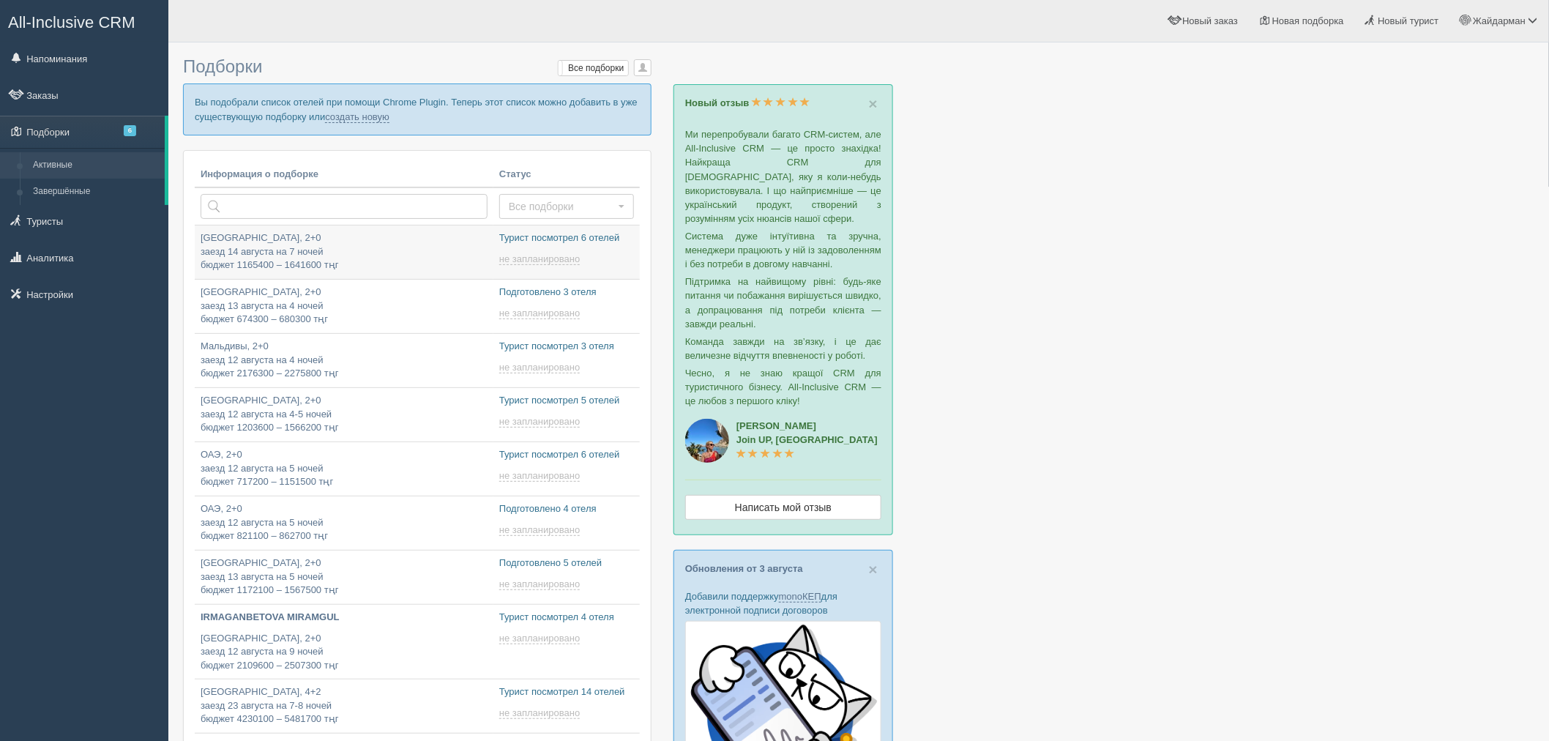
type input "[DATE] 19:30"
click at [124, 133] on span "6" at bounding box center [130, 130] width 12 height 11
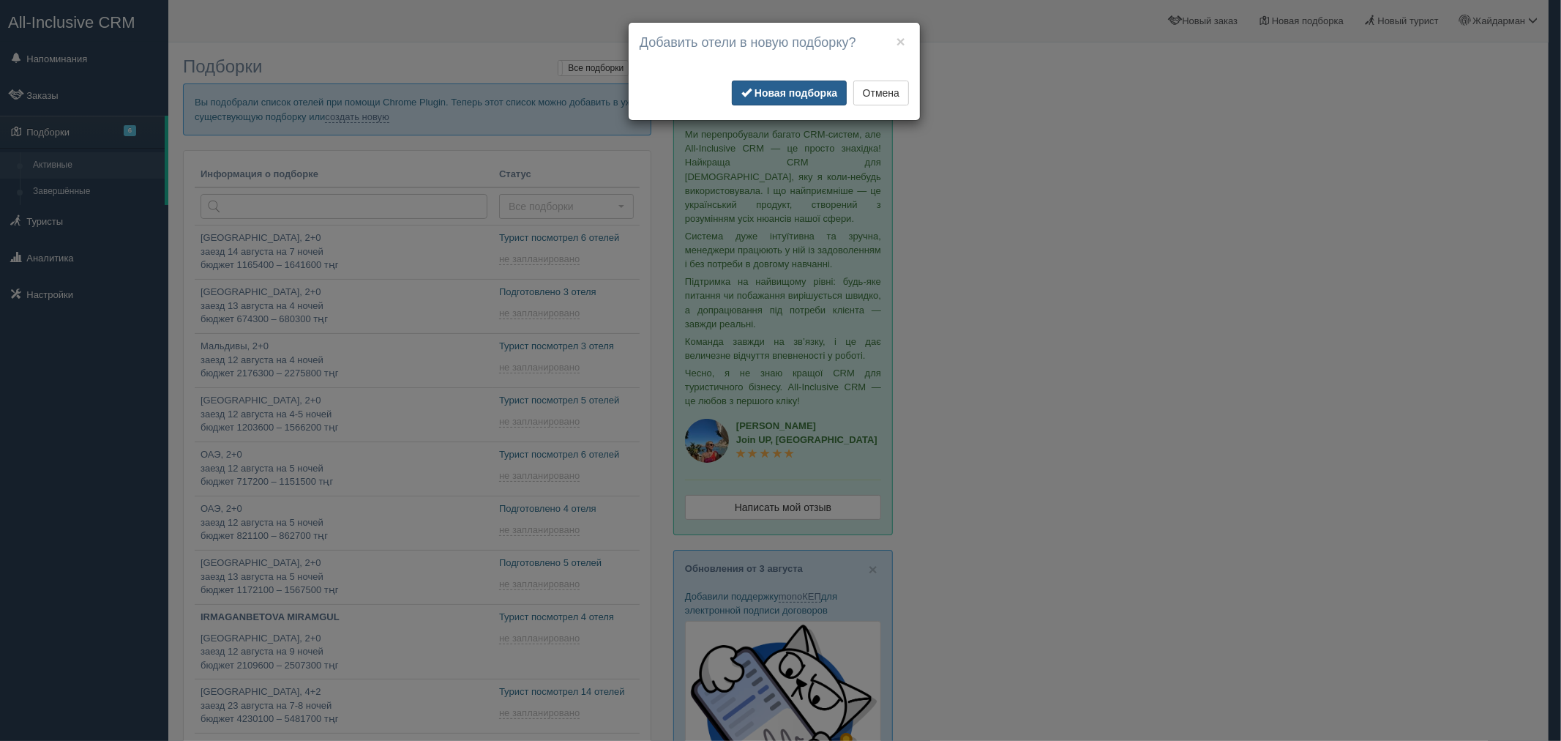
click at [806, 93] on b "Новая подборка" at bounding box center [796, 93] width 83 height 12
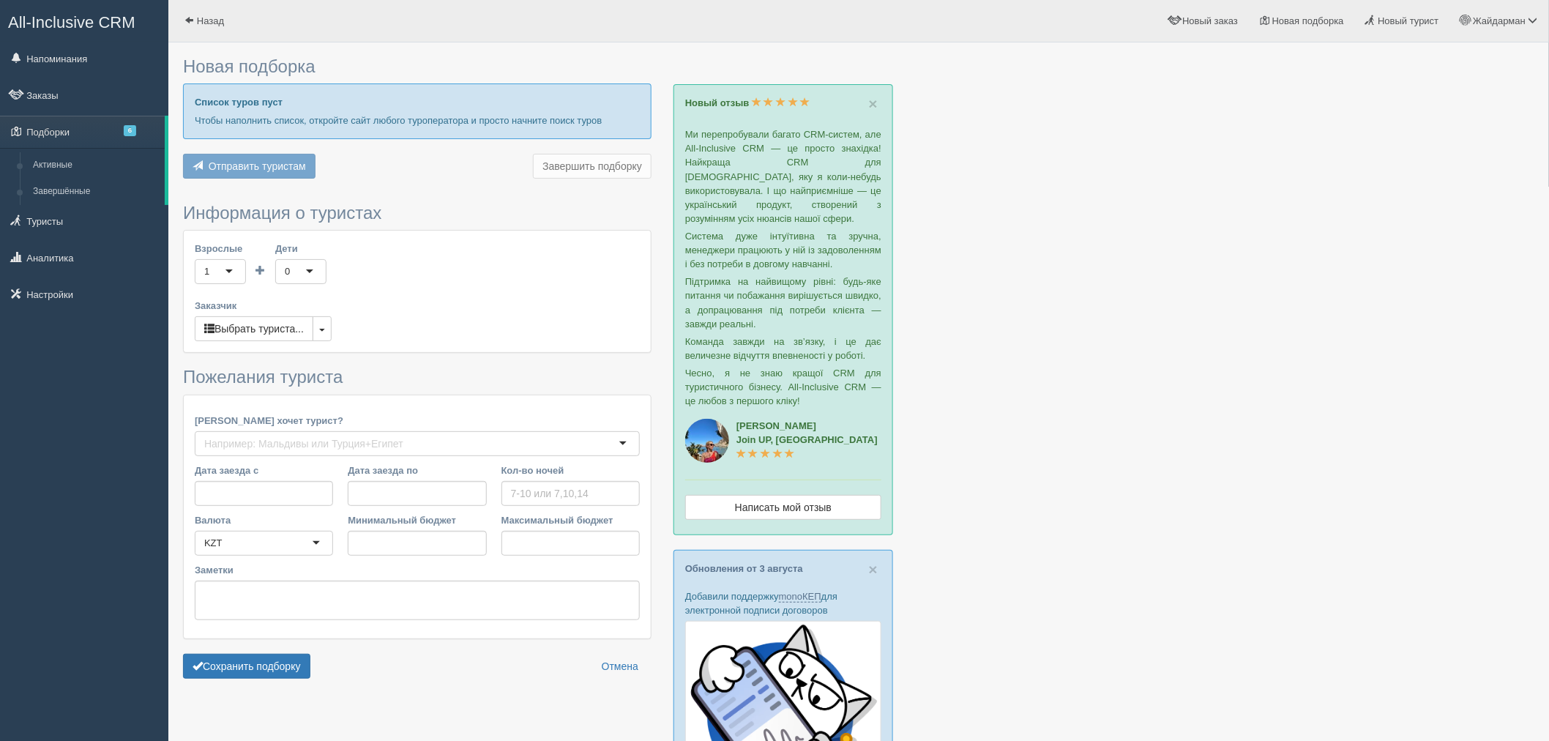
type input "7"
type input "731200"
type input "983300"
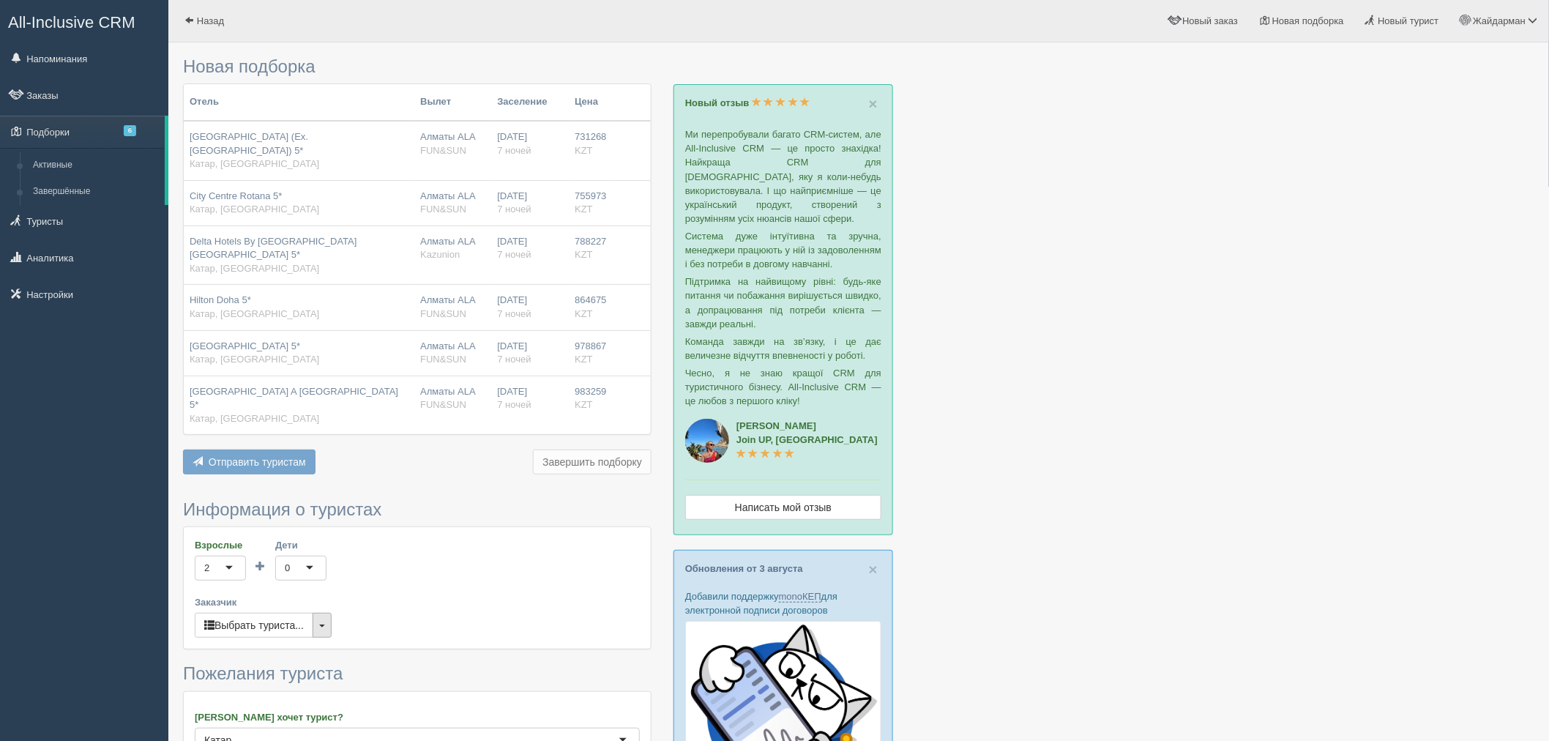
click at [324, 613] on button "button" at bounding box center [322, 625] width 19 height 25
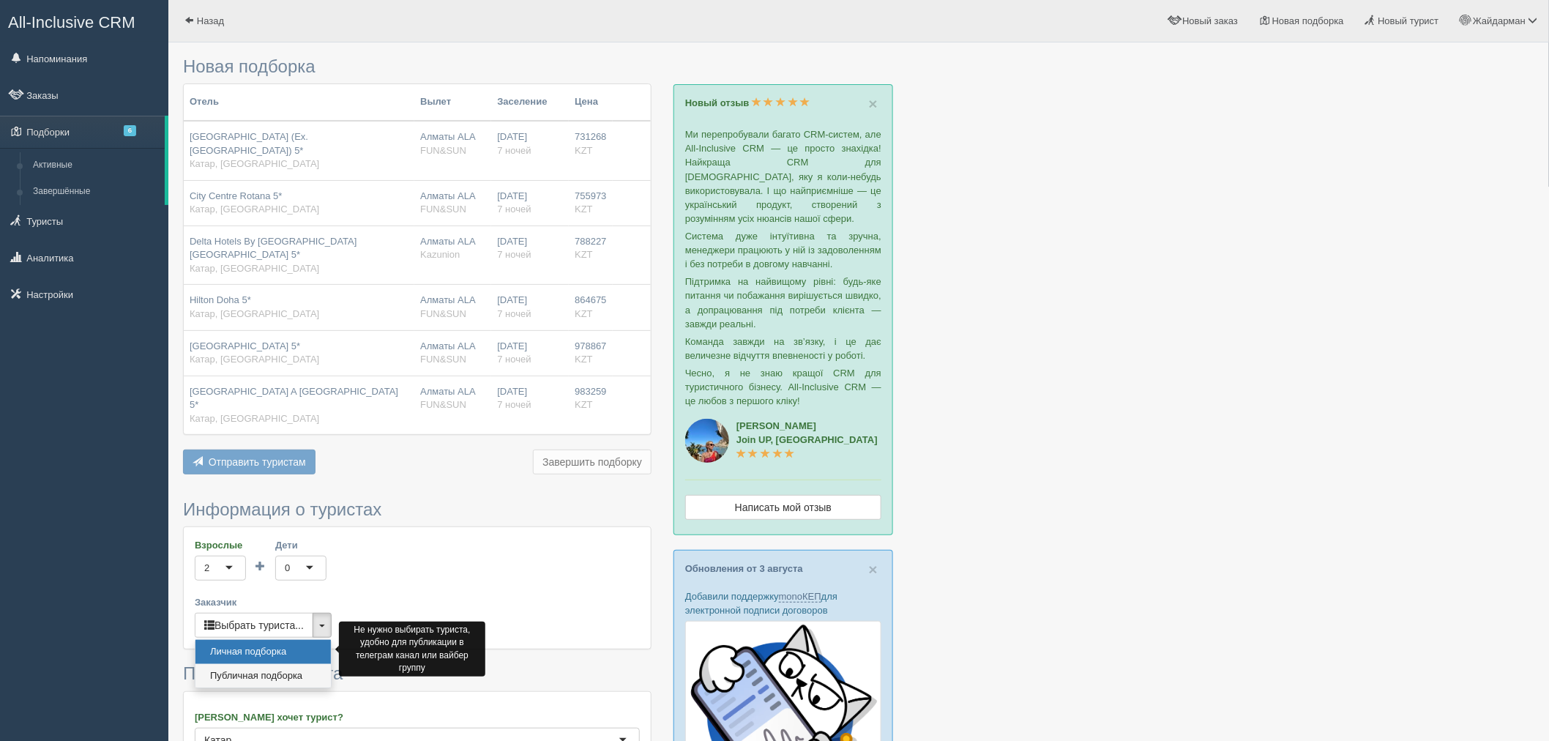
click at [280, 664] on link "Публичная подборка" at bounding box center [262, 676] width 135 height 24
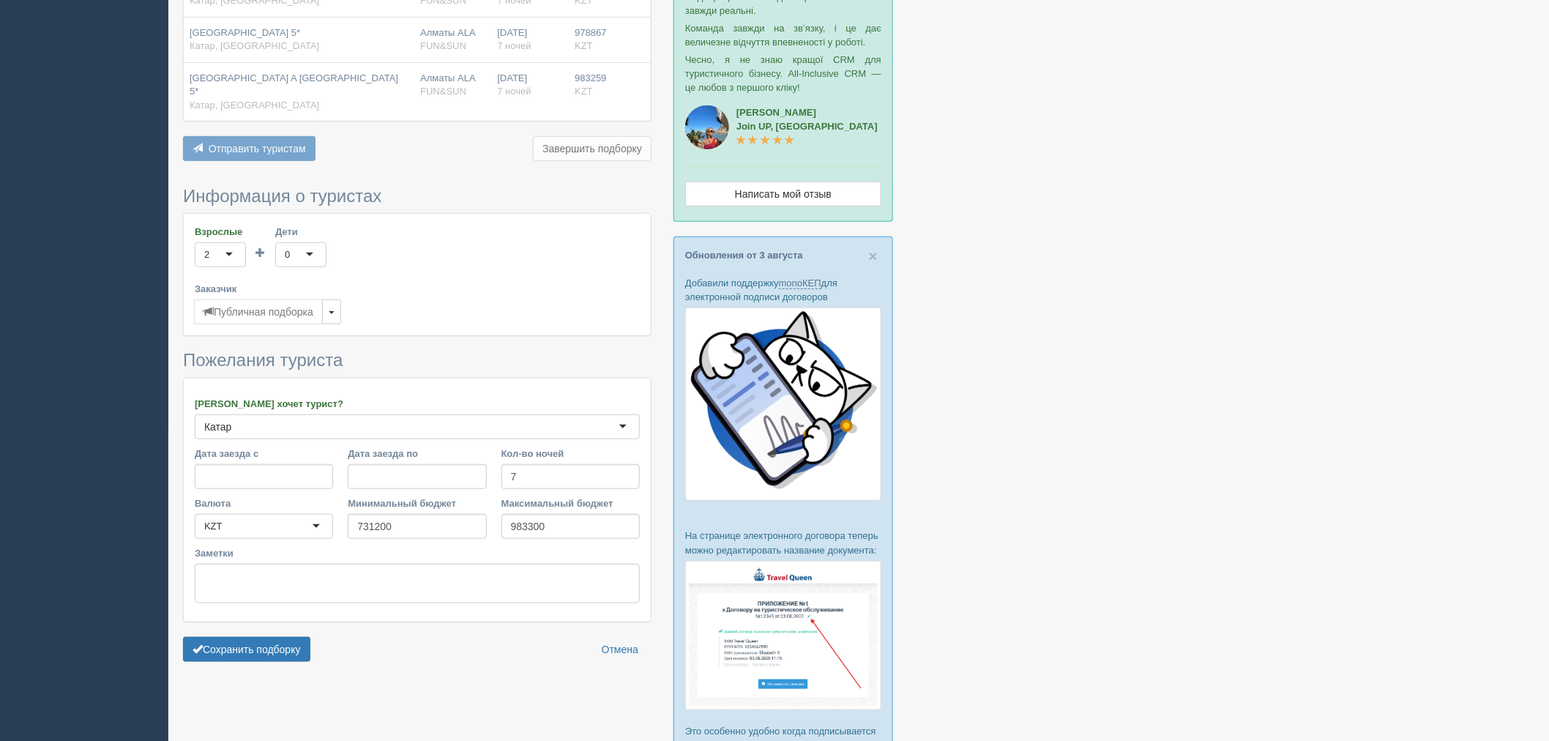
scroll to position [325, 0]
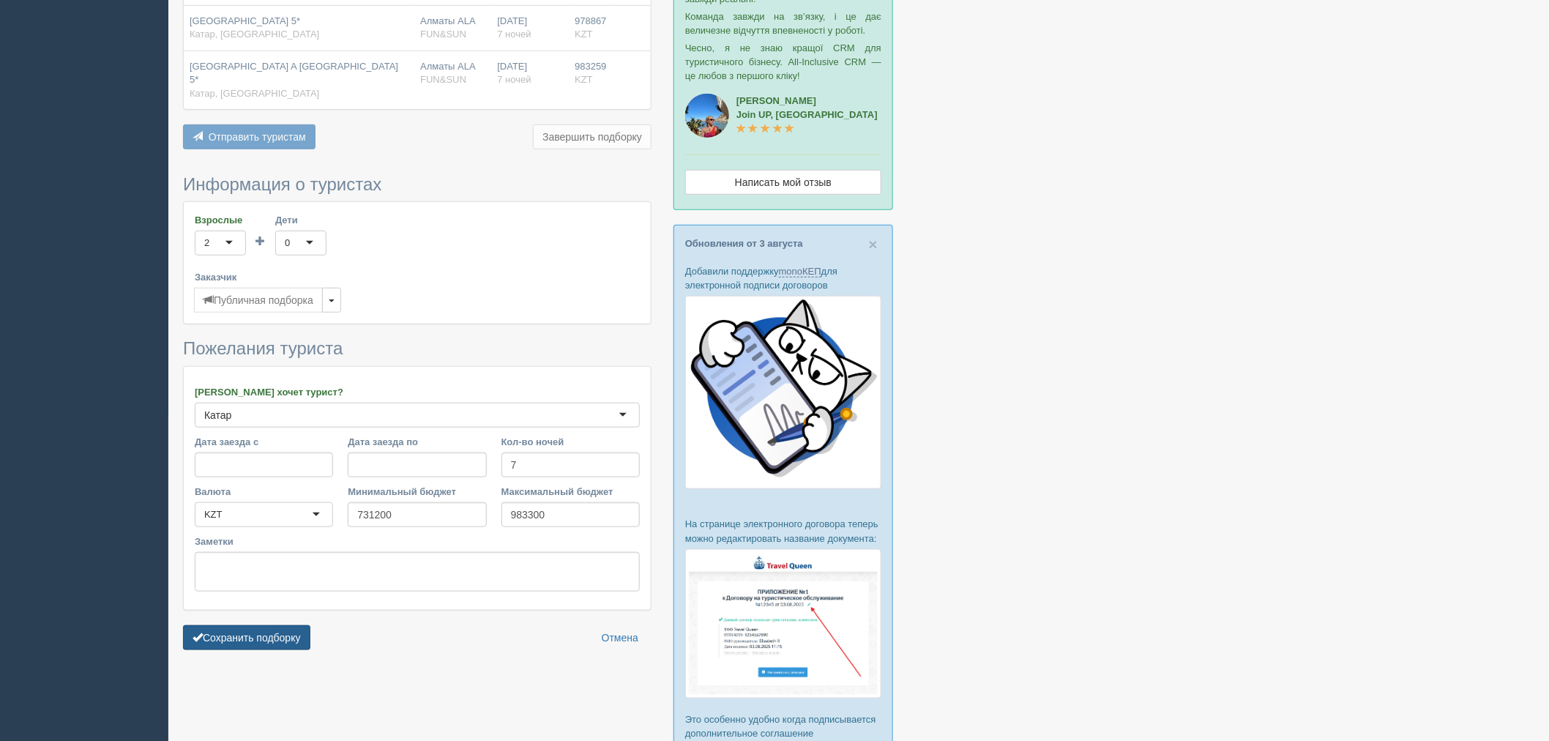
click at [269, 625] on button "Сохранить подборку" at bounding box center [246, 637] width 127 height 25
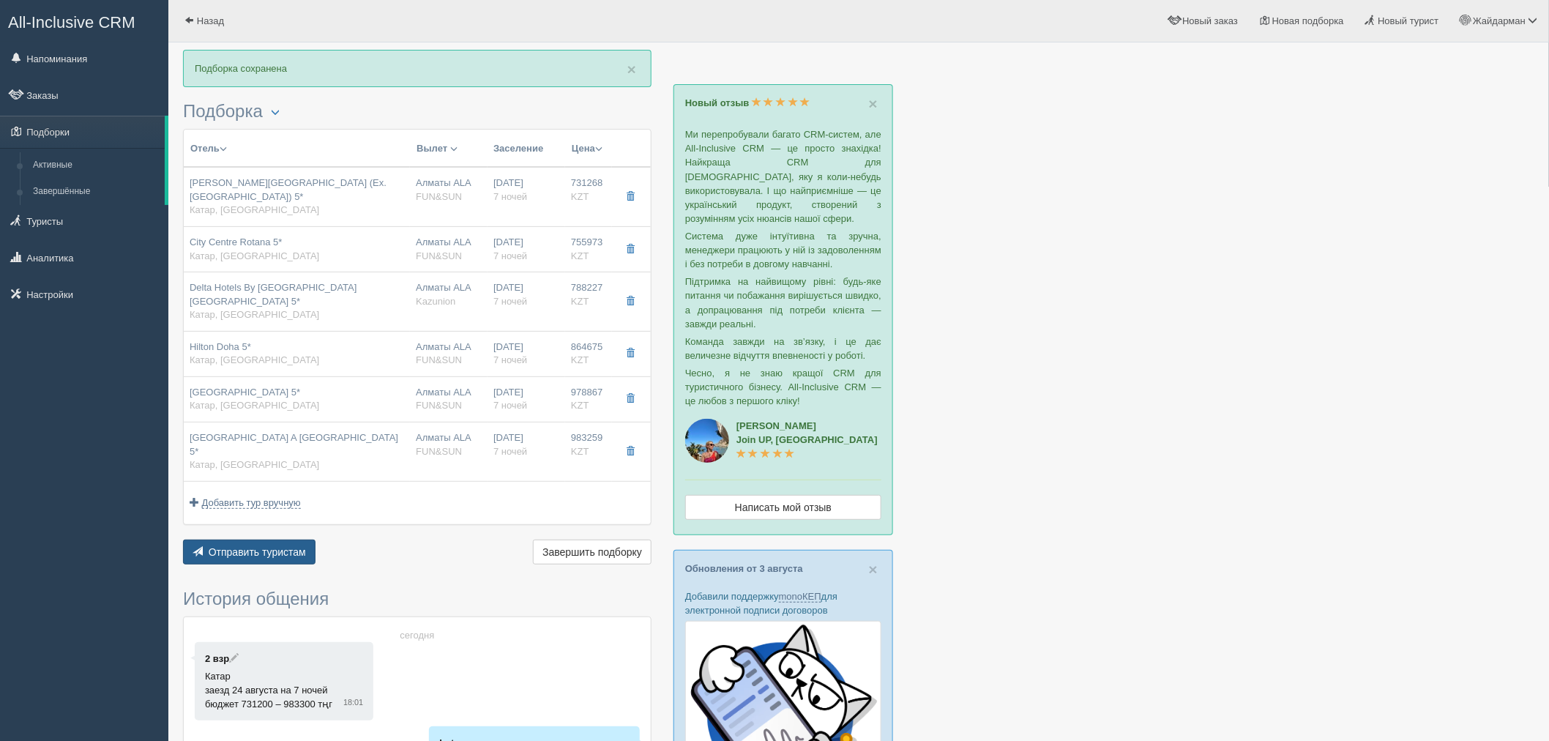
click at [250, 546] on span "Отправить туристам" at bounding box center [257, 552] width 97 height 12
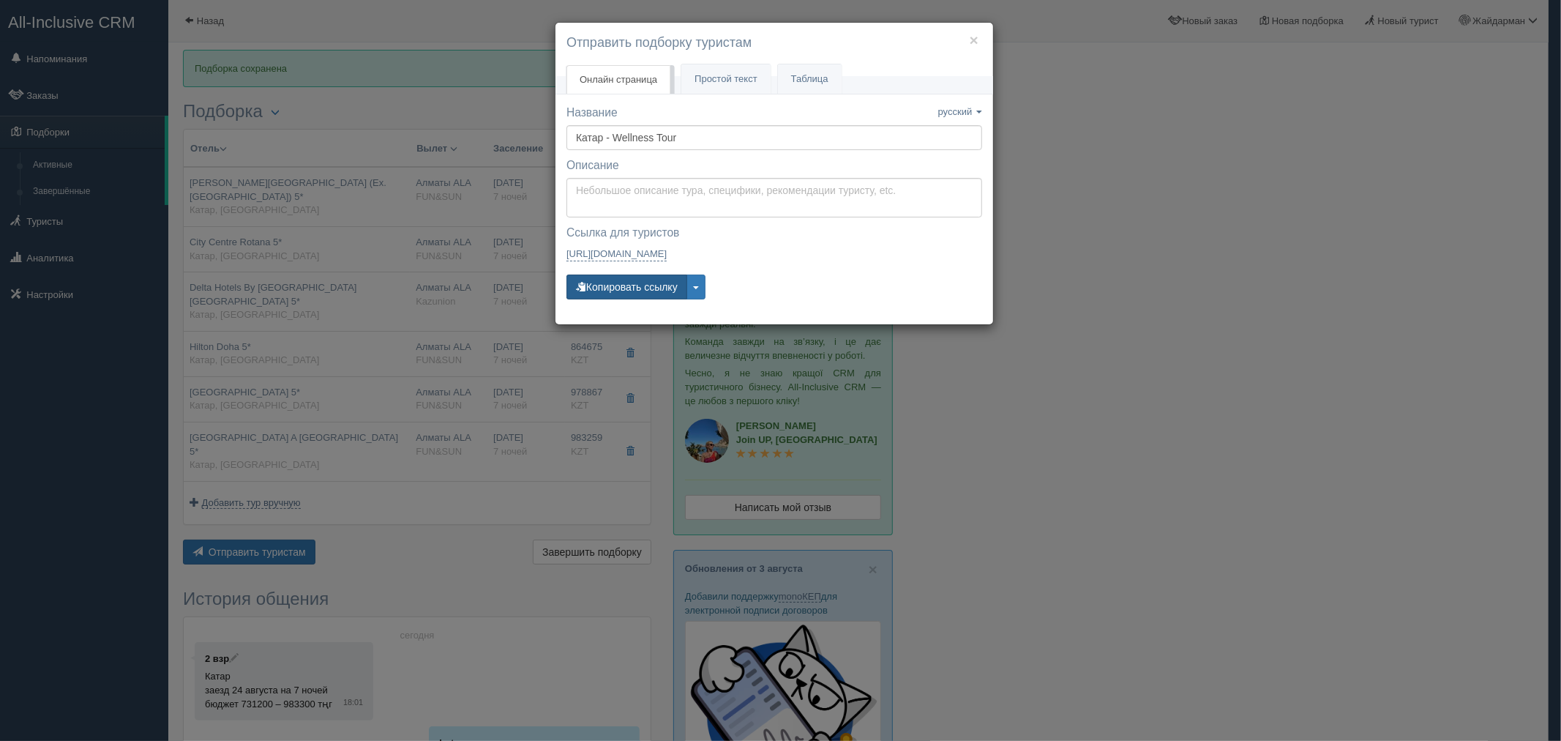
click at [627, 278] on button "Копировать ссылку" at bounding box center [627, 287] width 121 height 25
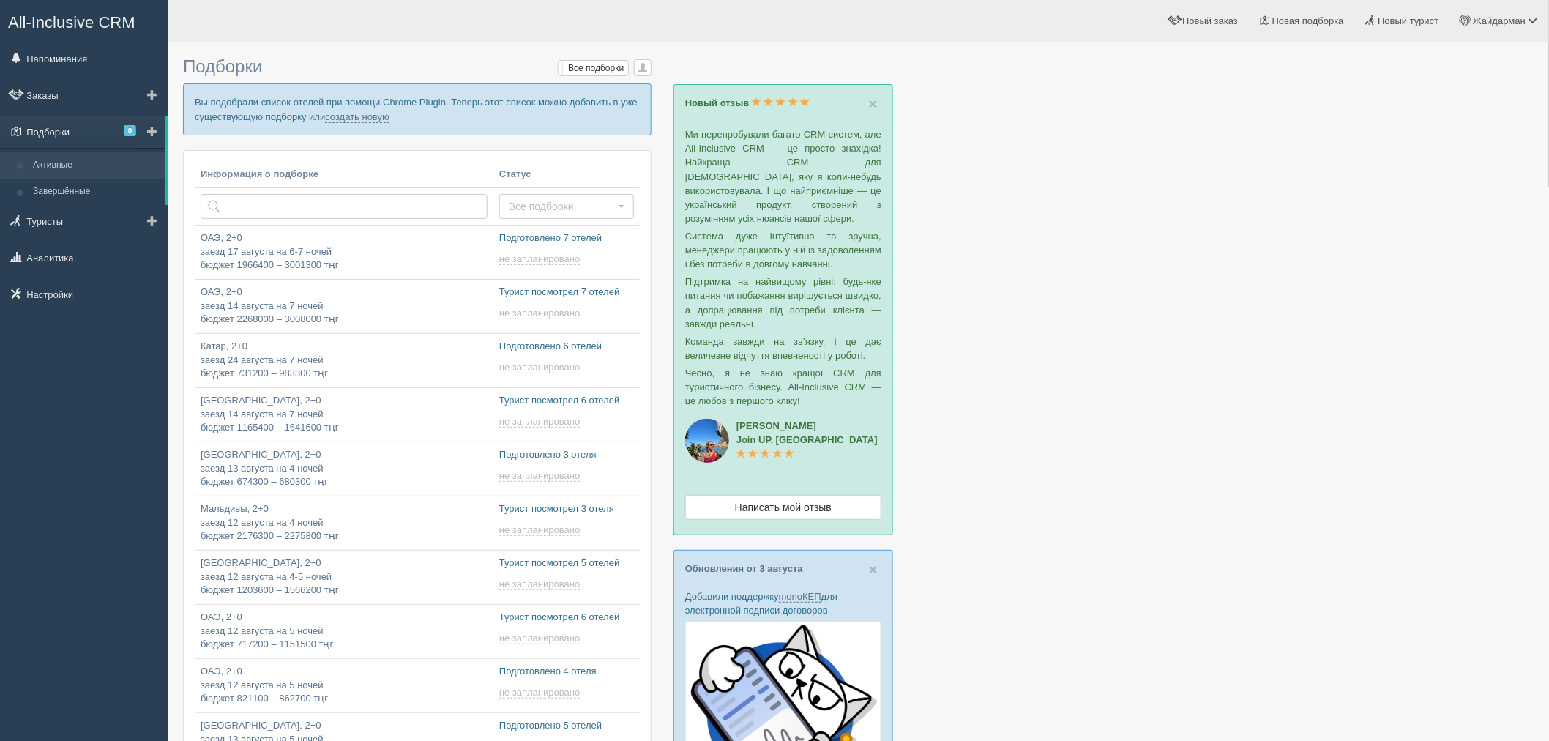
click at [127, 130] on span "8" at bounding box center [130, 130] width 12 height 11
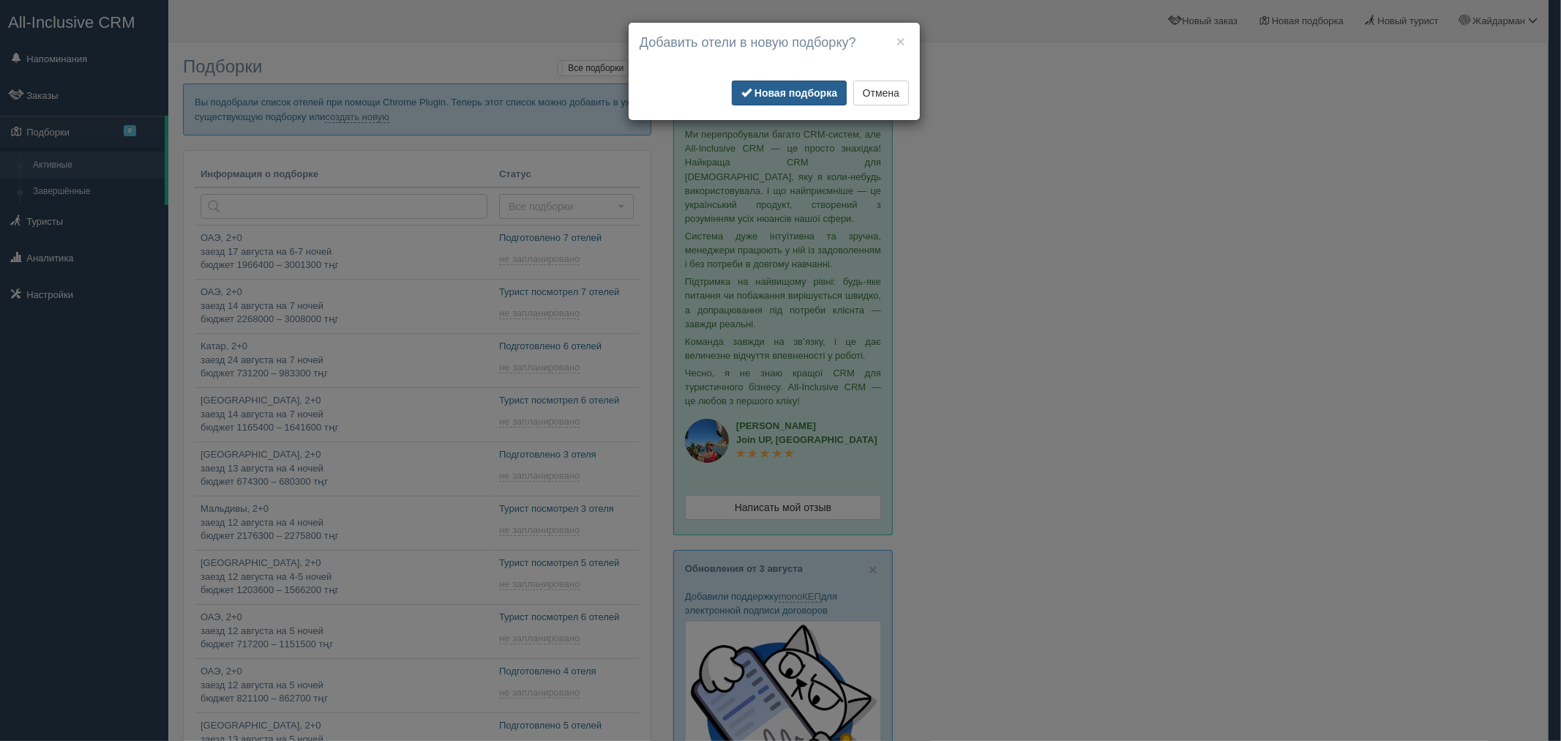
click at [813, 96] on b "Новая подборка" at bounding box center [796, 93] width 83 height 12
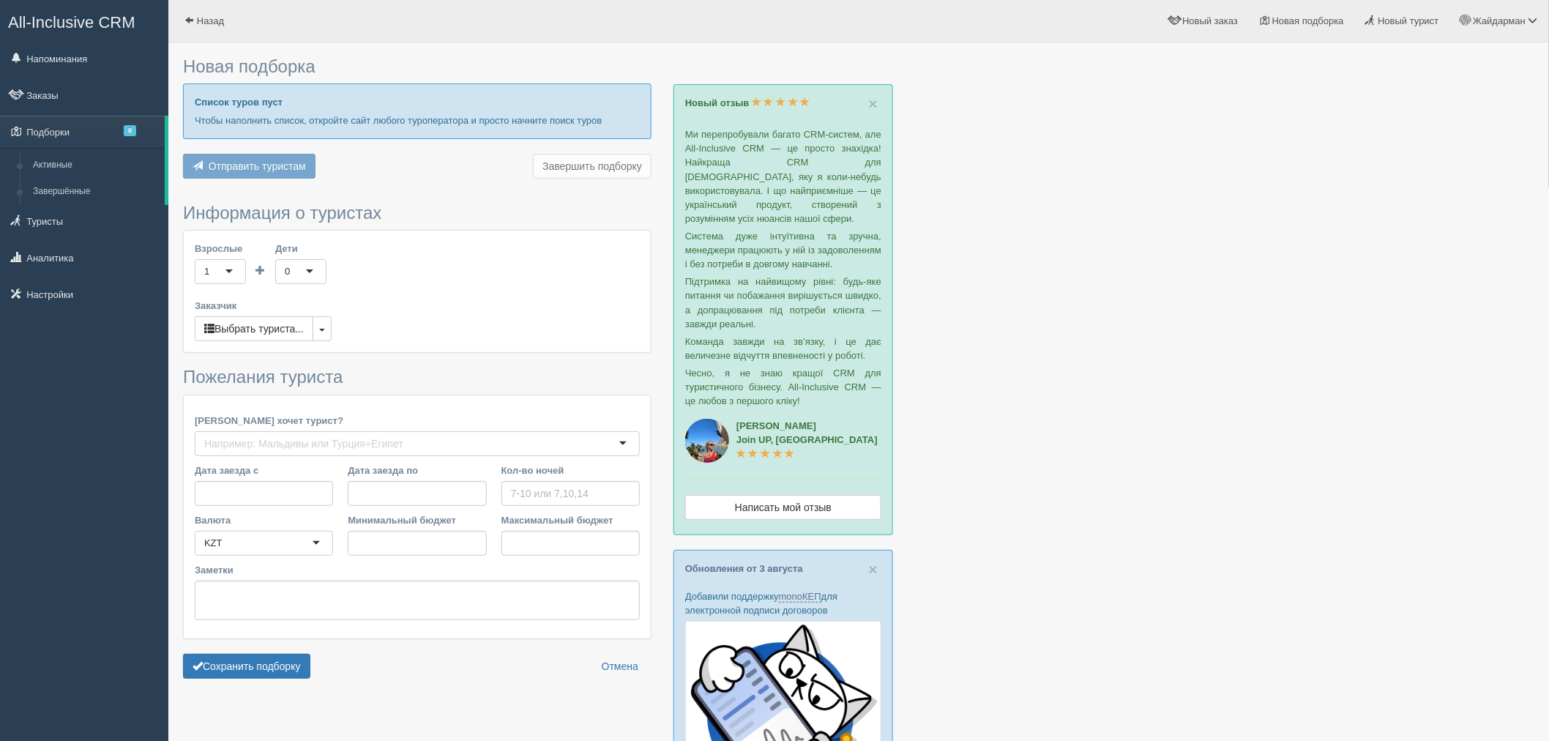
type input "6"
type input "838900"
type input "1114600"
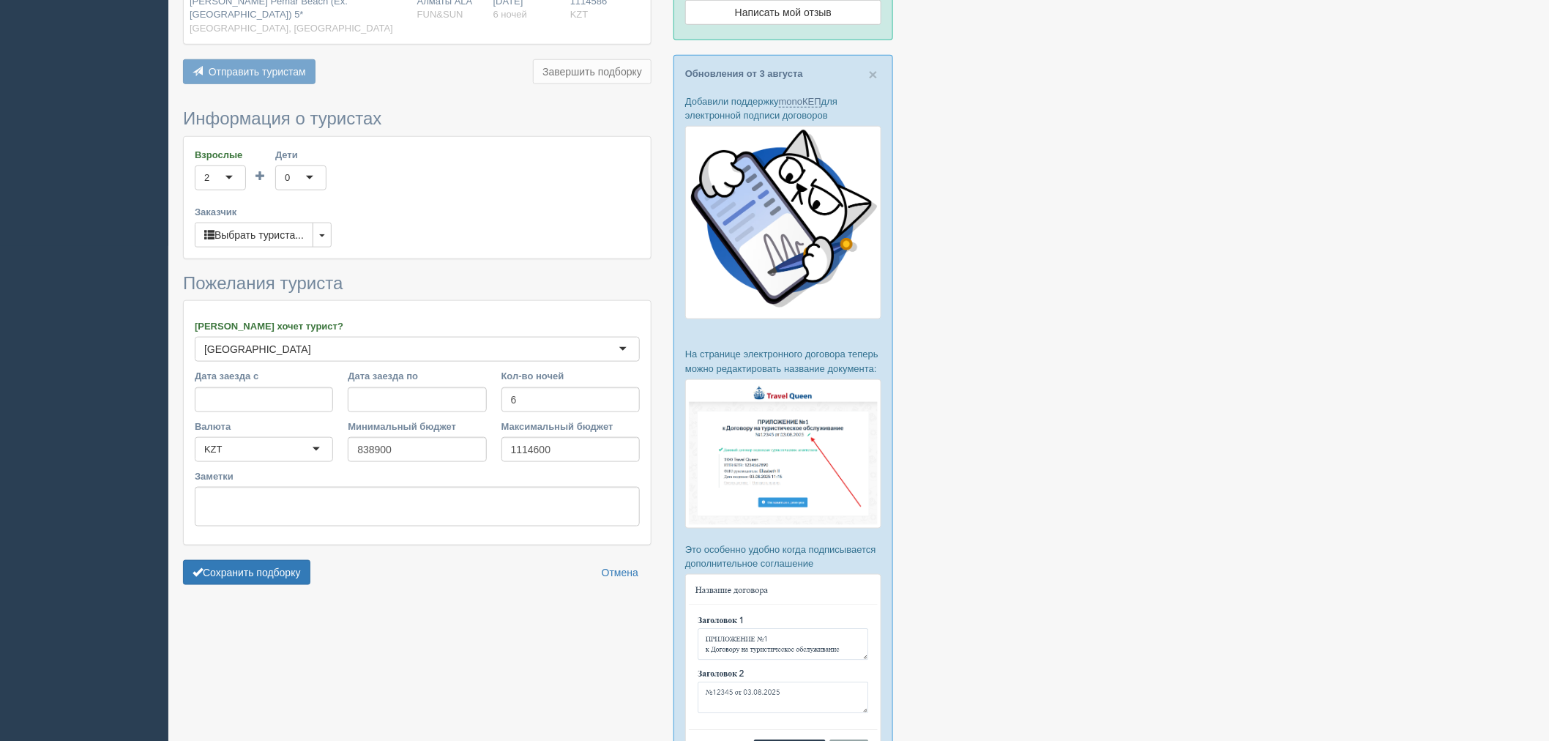
scroll to position [488, 0]
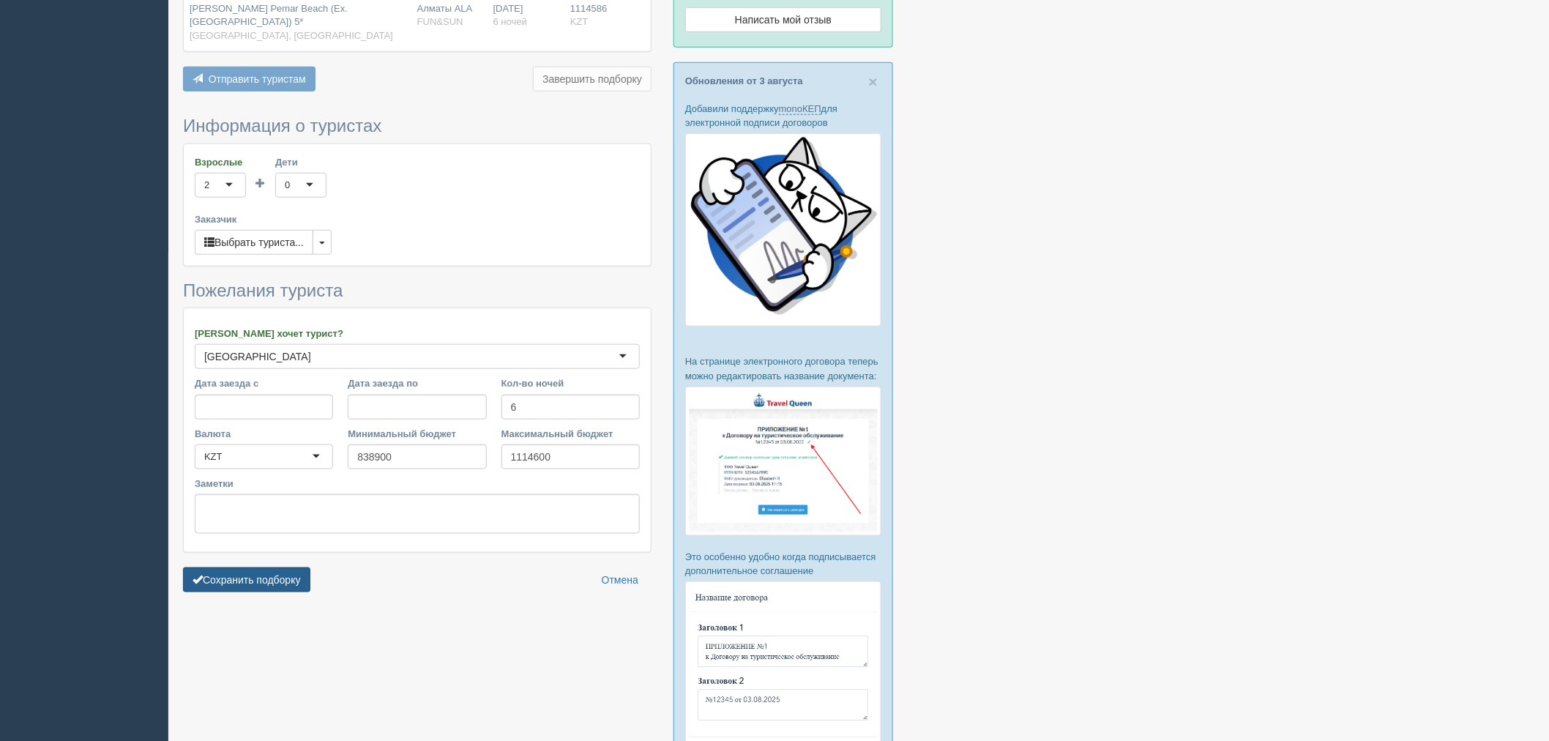
click at [280, 567] on button "Сохранить подборку" at bounding box center [246, 579] width 127 height 25
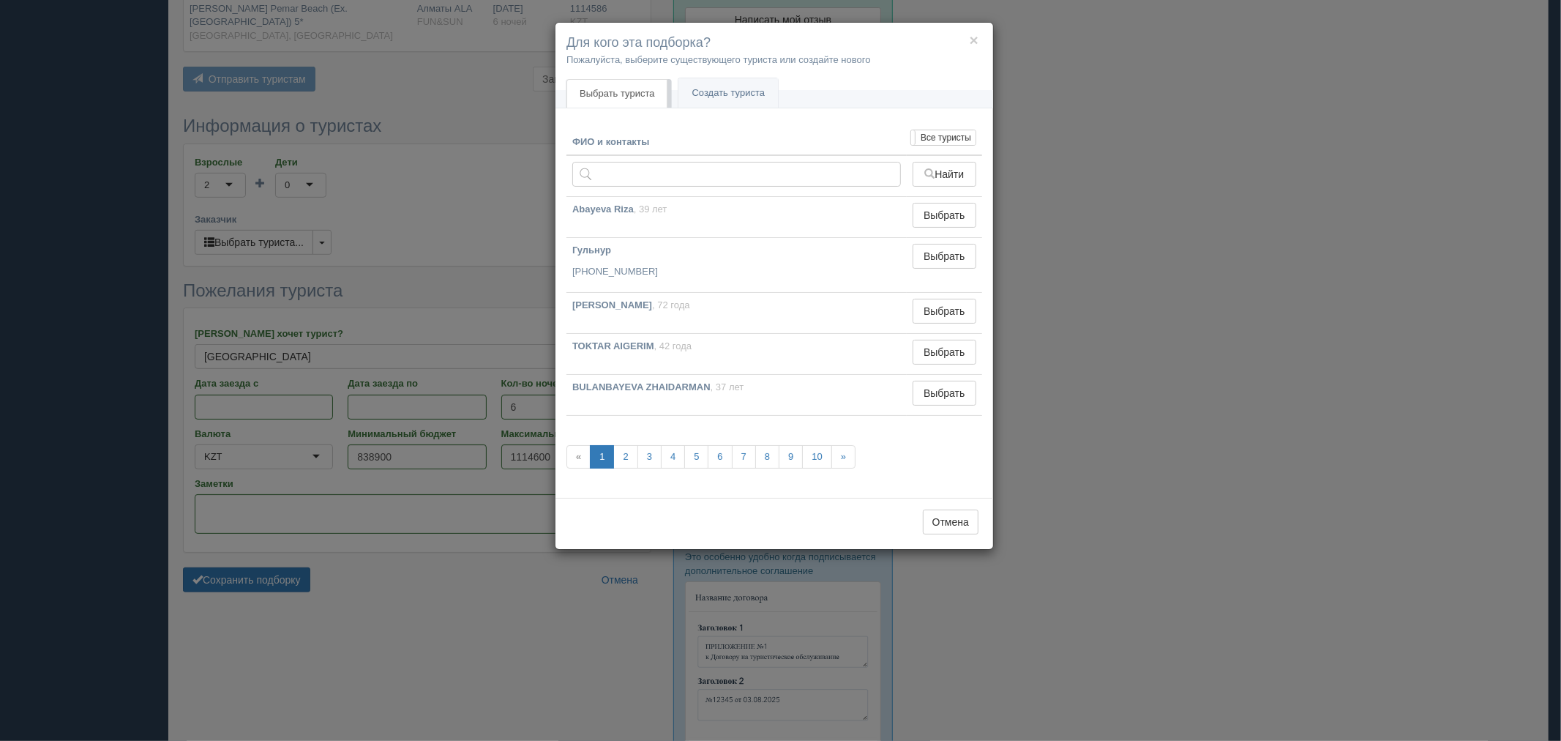
click at [1081, 417] on div "× Для кого эта подборка? Пожалуйста, выберите существующего туриста или создайт…" at bounding box center [780, 370] width 1561 height 741
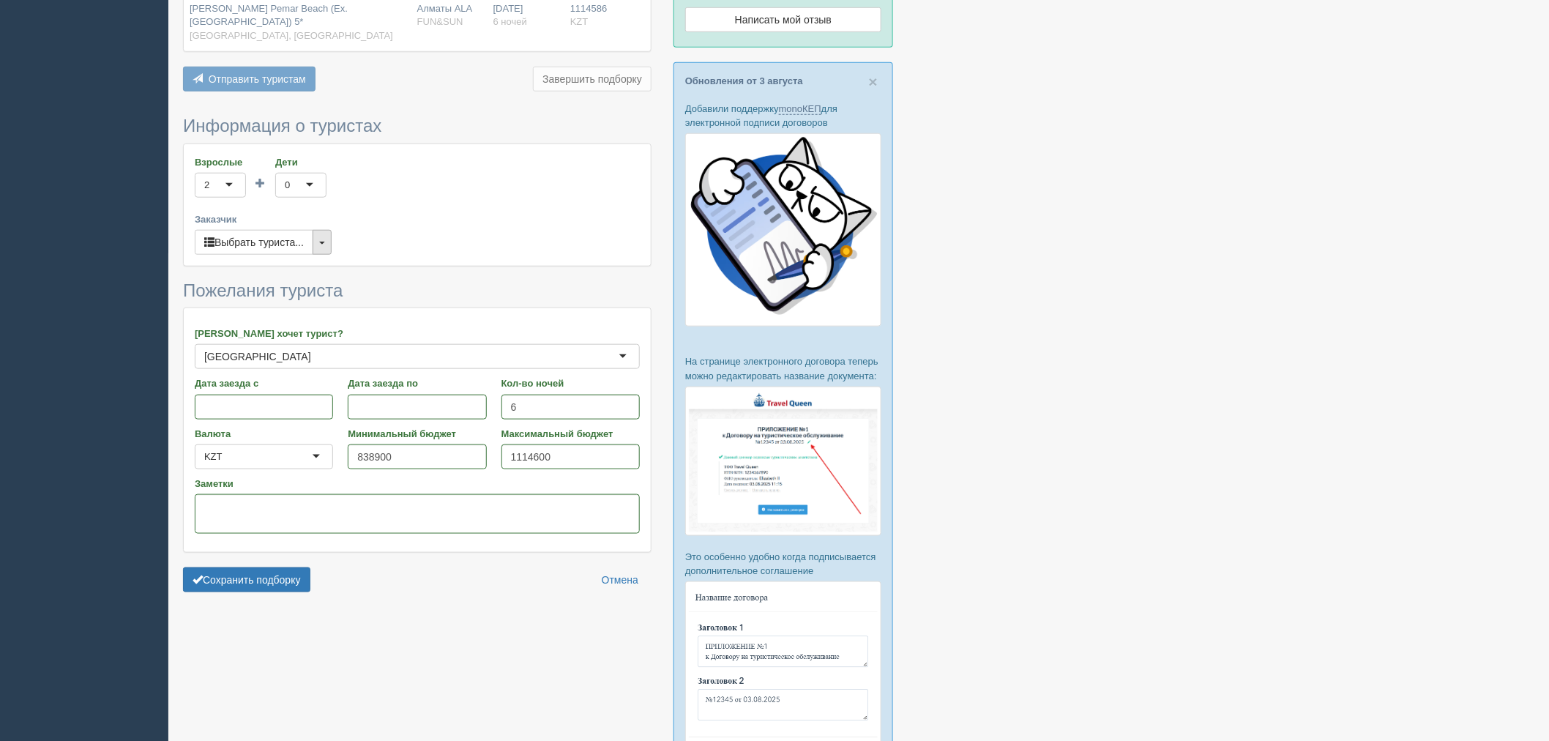
click at [332, 230] on button "button" at bounding box center [322, 242] width 19 height 25
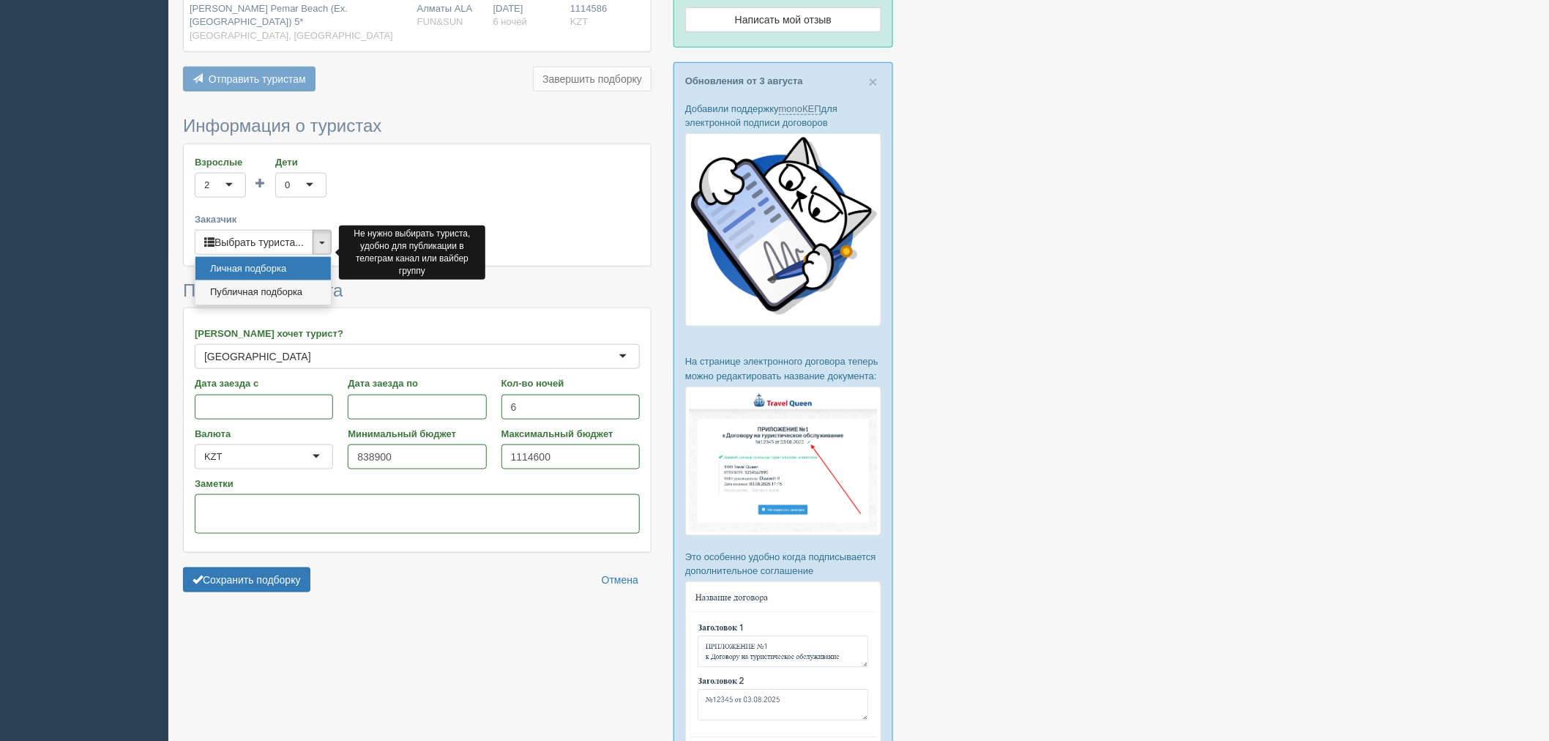
click at [291, 280] on link "Публичная подборка" at bounding box center [262, 292] width 135 height 24
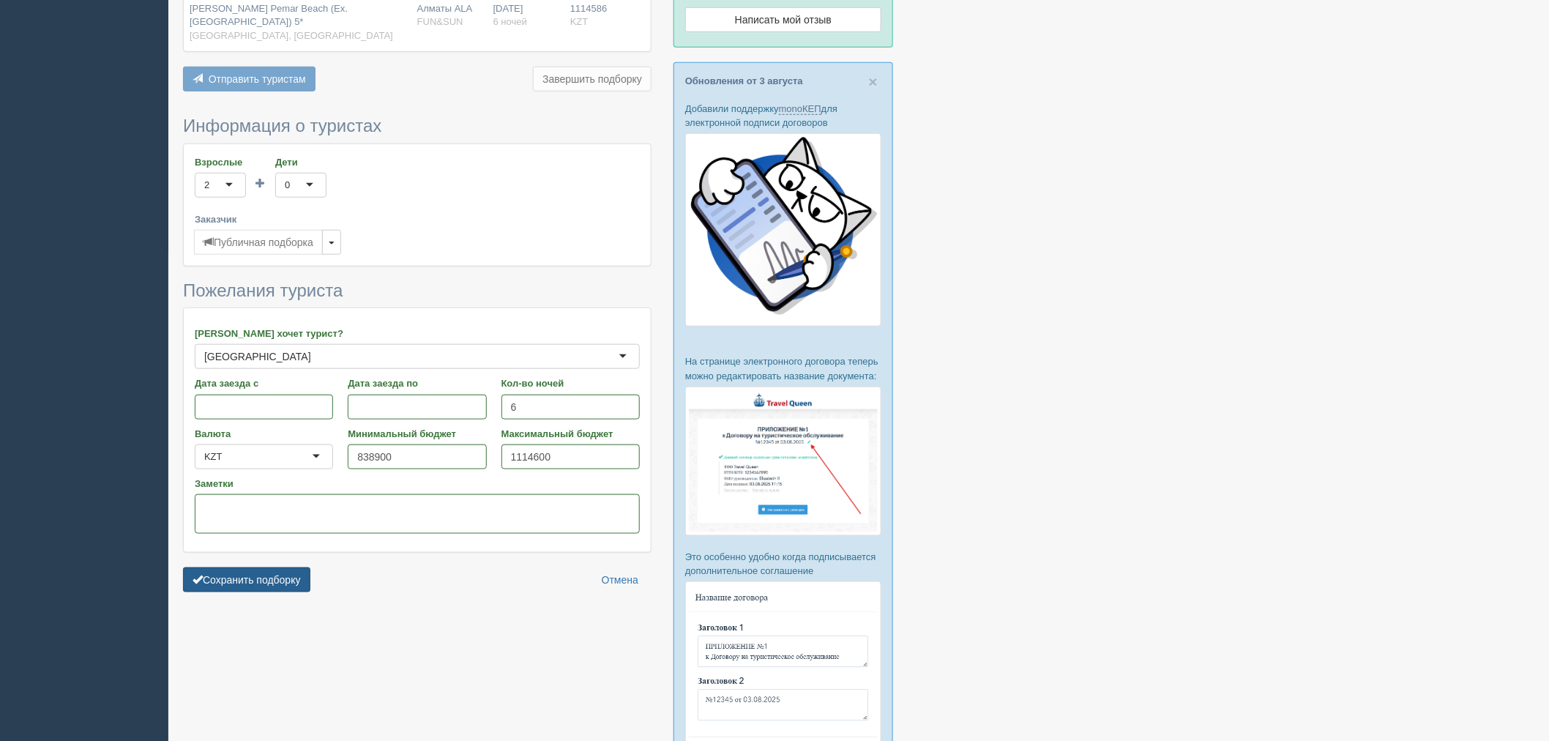
click at [247, 567] on button "Сохранить подборку" at bounding box center [246, 579] width 127 height 25
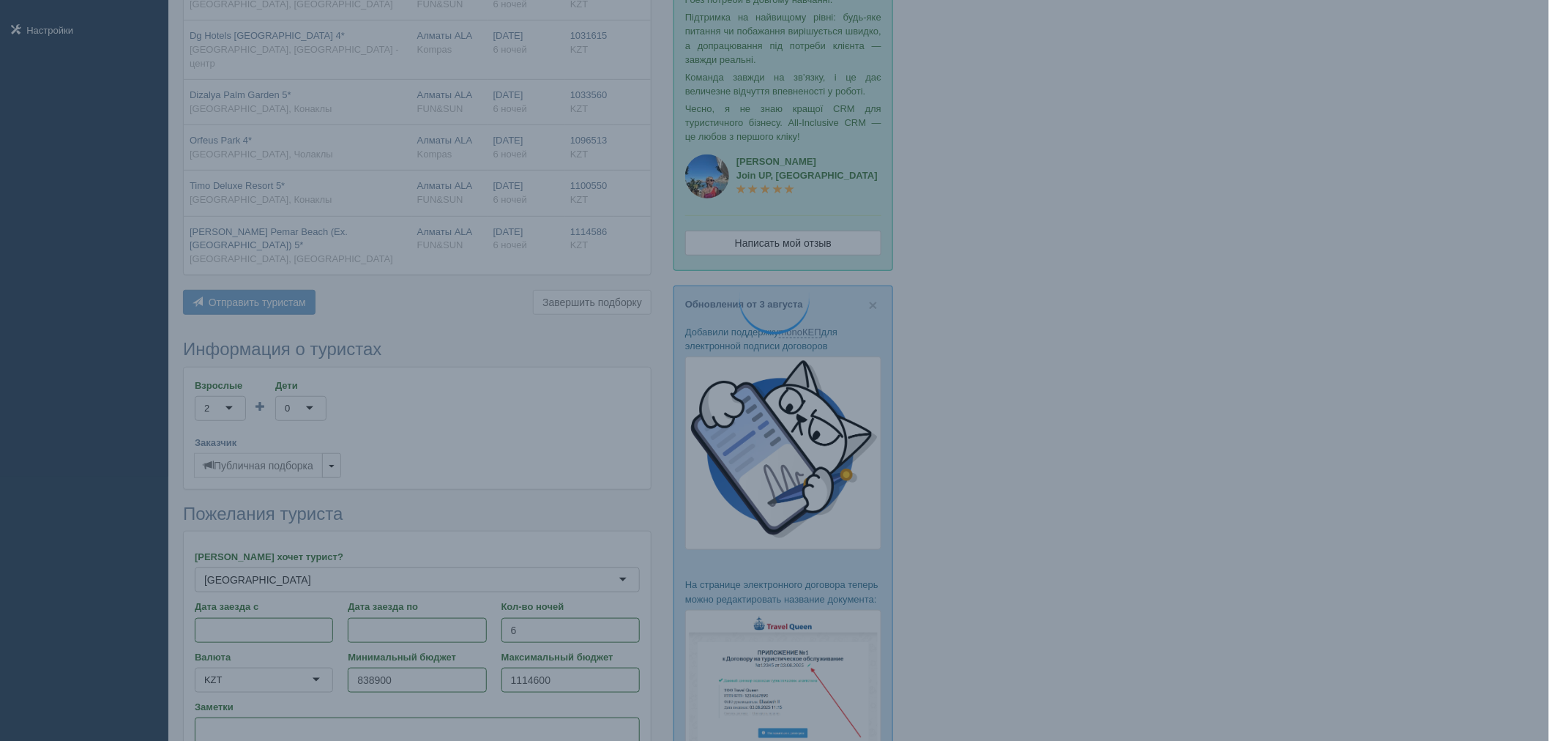
scroll to position [244, 0]
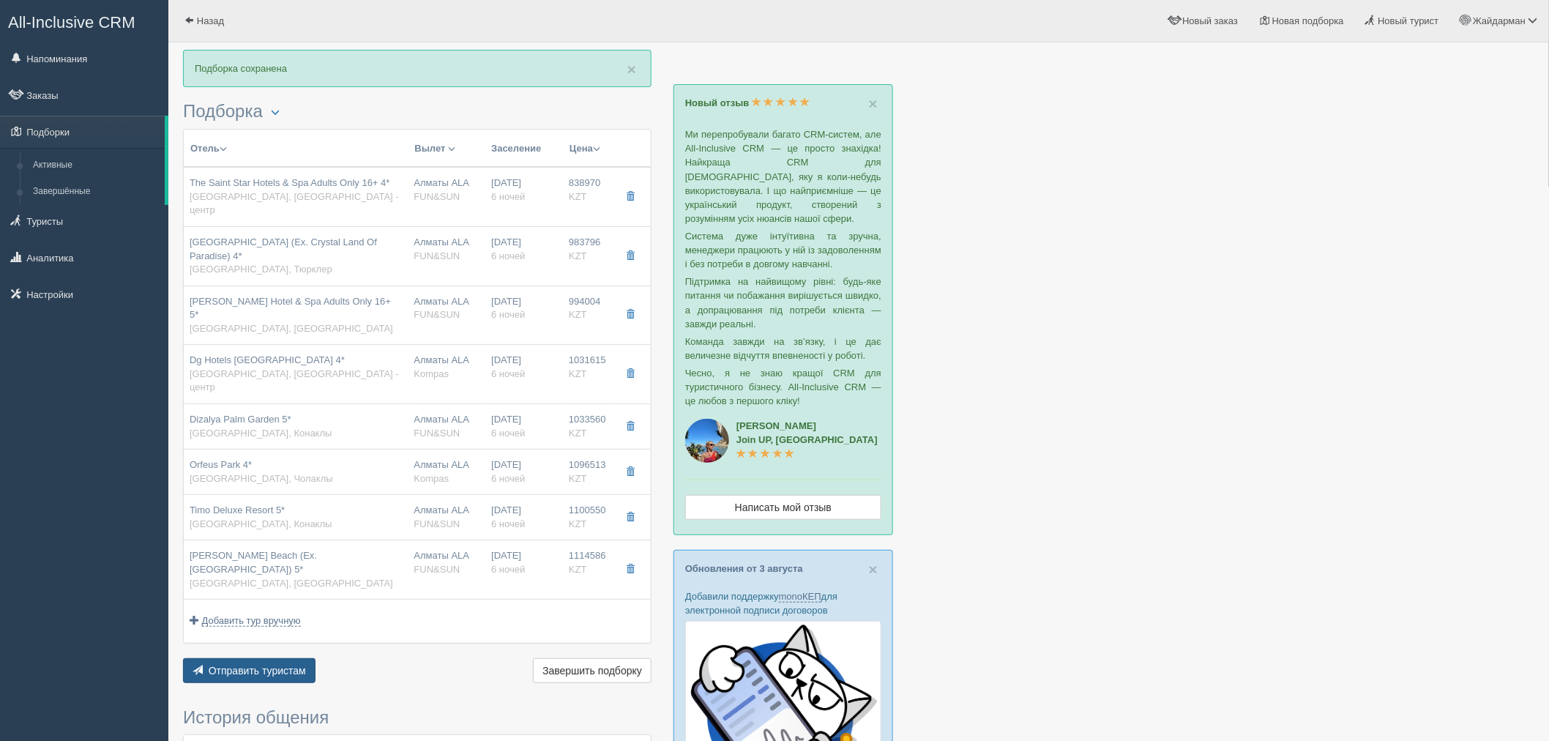
click at [220, 658] on button "Отправить туристам Отправить" at bounding box center [249, 670] width 132 height 25
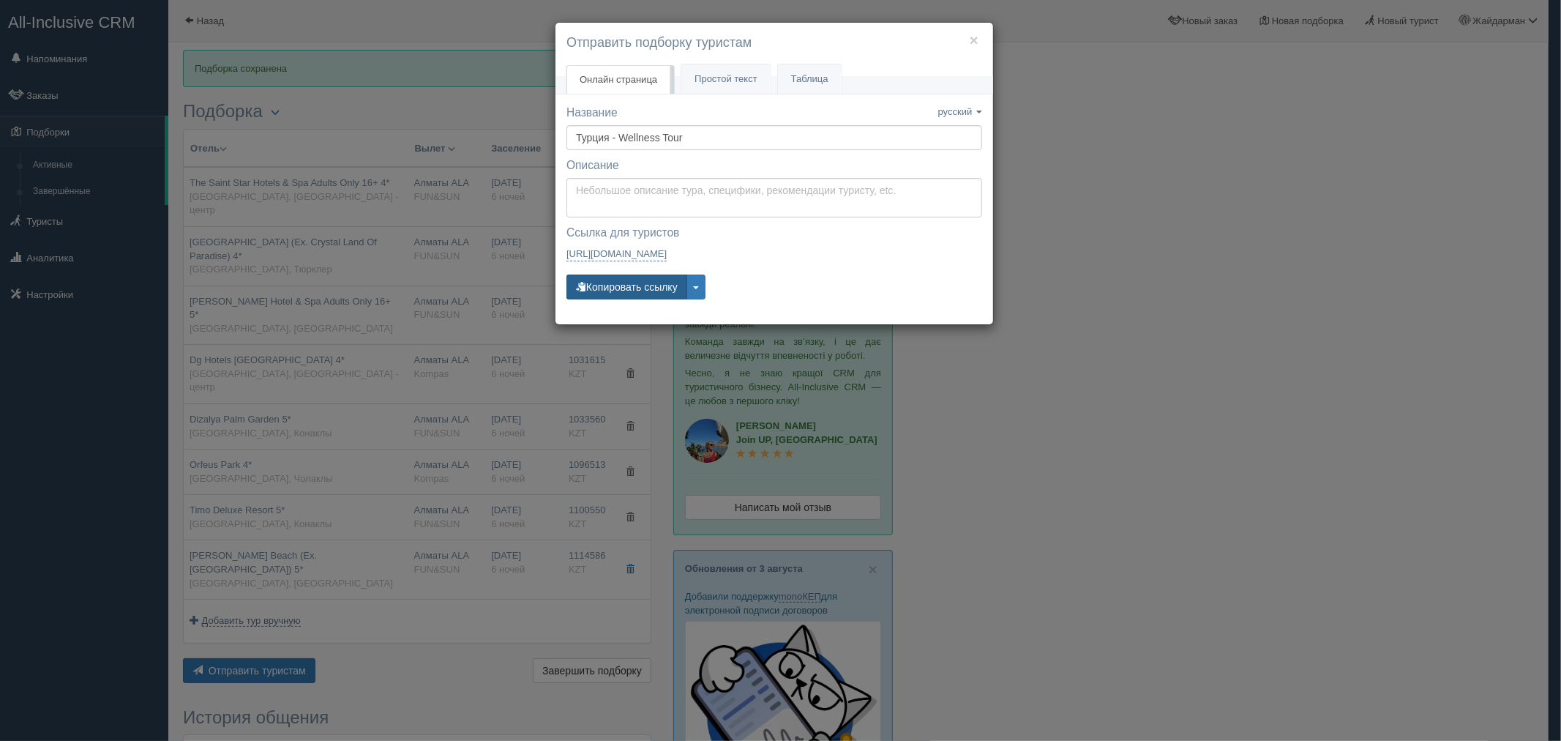
click at [679, 283] on button "Копировать ссылку" at bounding box center [627, 287] width 121 height 25
